Goal: Task Accomplishment & Management: Manage account settings

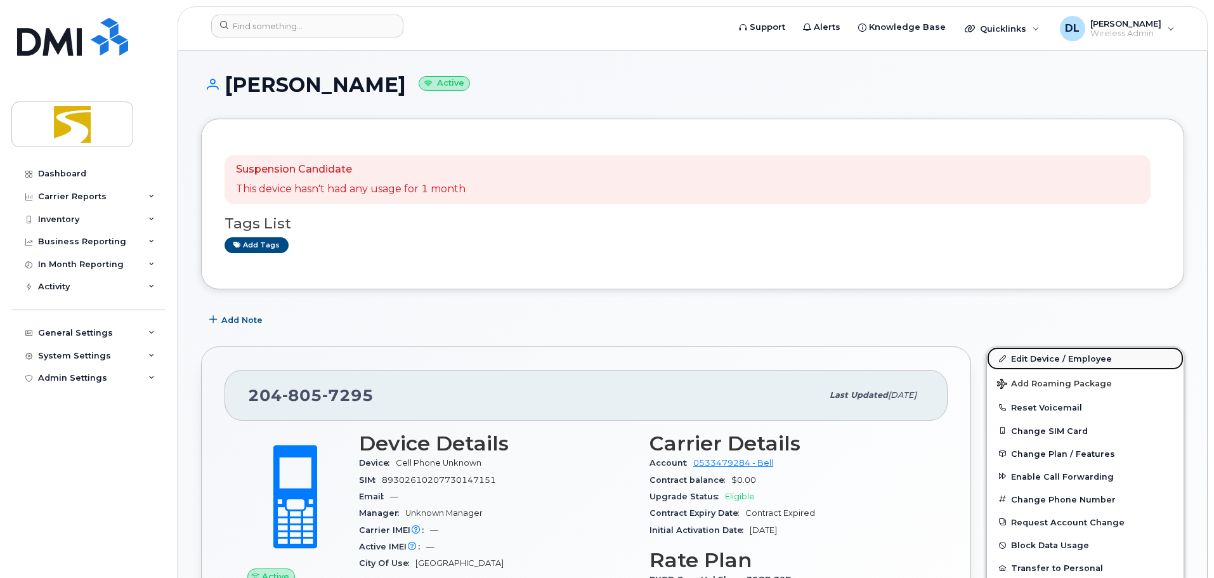
click at [1044, 355] on link "Edit Device / Employee" at bounding box center [1085, 358] width 197 height 23
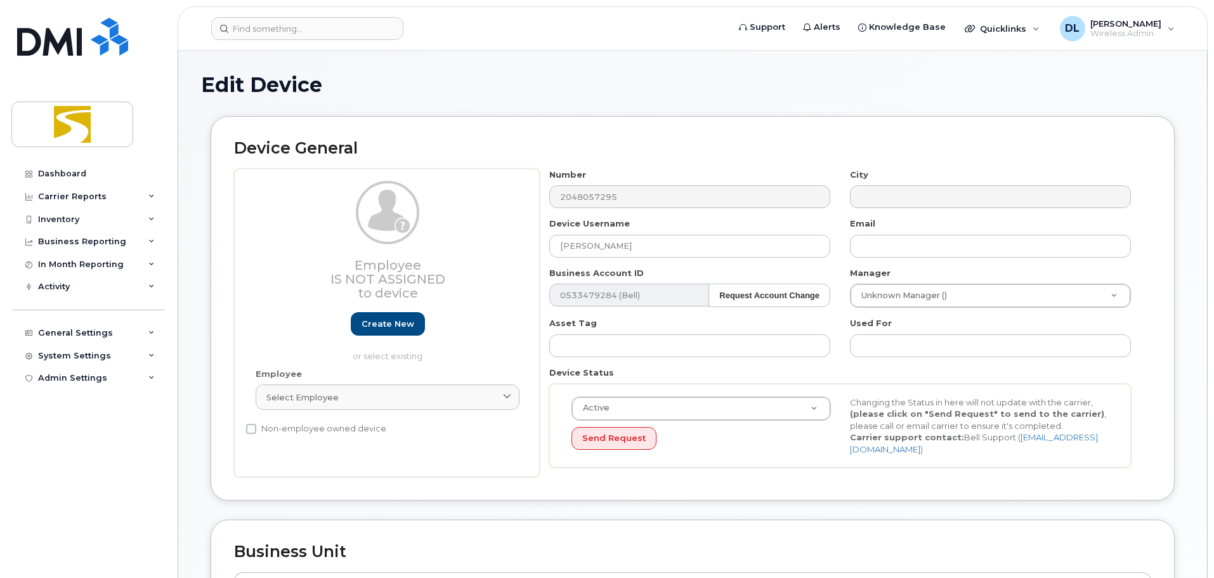
select select "29412691"
select select "29507589"
select select "29412731"
click at [502, 253] on div "Employee Is not assigned to device Create new or select existing Employee Selec…" at bounding box center [692, 323] width 917 height 309
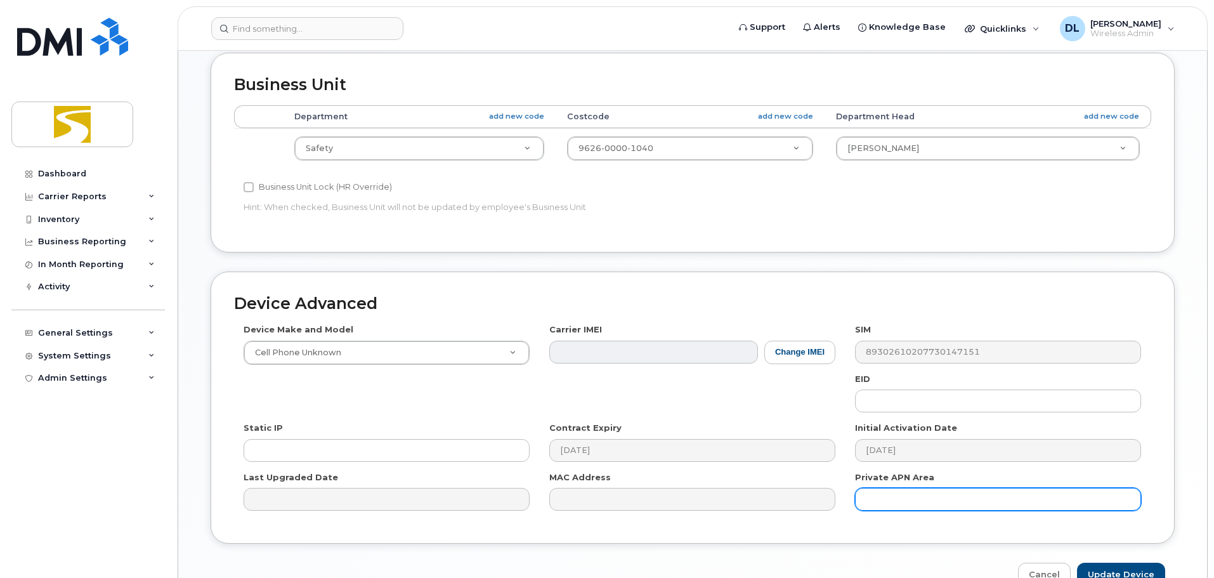
scroll to position [533, 0]
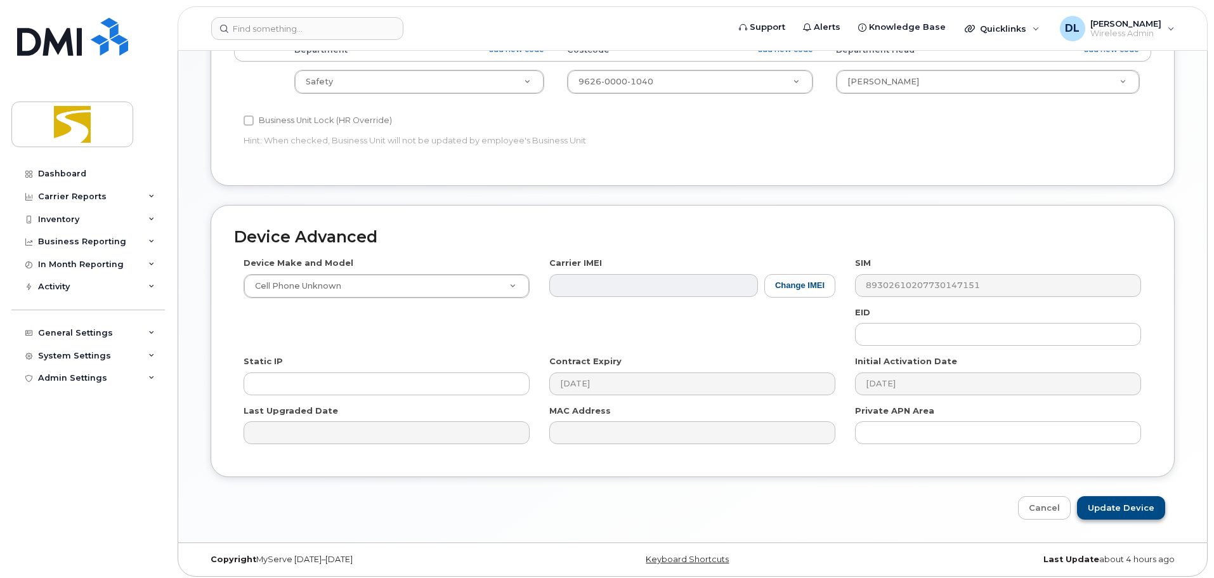
type input "Mahinder Dillon"
click at [1117, 505] on input "Update Device" at bounding box center [1121, 507] width 88 height 23
type input "Saving..."
